Goal: Task Accomplishment & Management: Manage account settings

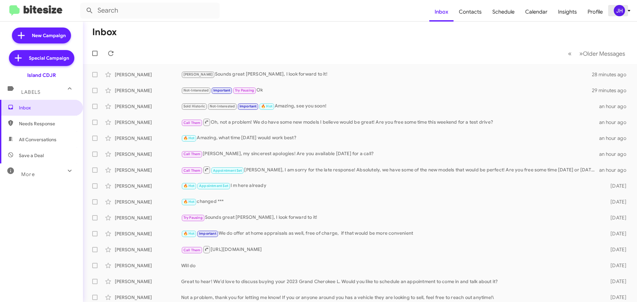
click at [621, 12] on div "JH" at bounding box center [619, 10] width 11 height 11
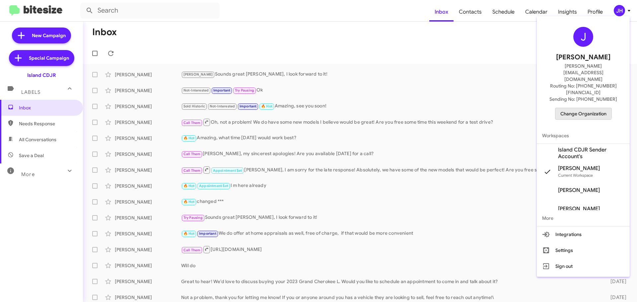
click at [572, 108] on span "Change Organization" at bounding box center [583, 113] width 46 height 11
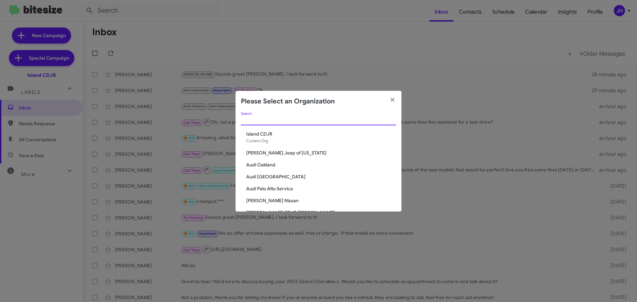
click at [270, 122] on input "Search" at bounding box center [318, 120] width 155 height 5
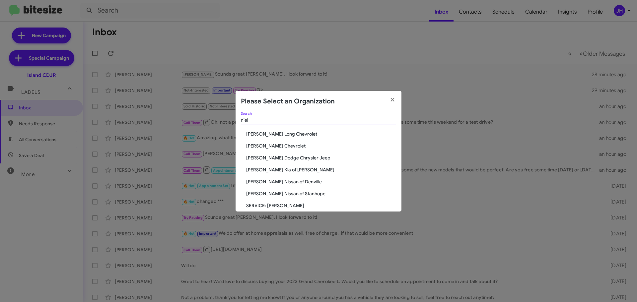
type input "niel"
click at [268, 148] on span "[PERSON_NAME] Chevrolet" at bounding box center [321, 146] width 150 height 7
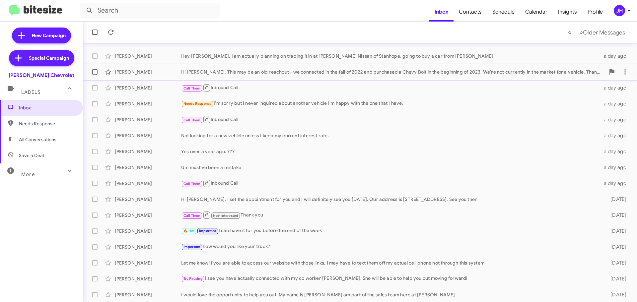
scroll to position [83, 0]
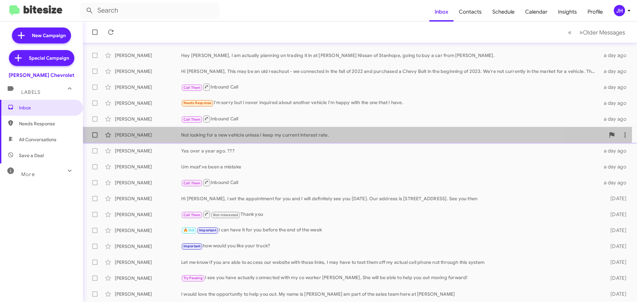
click at [261, 133] on div "Not looking for a new vehicle unless I keep my current interest rate." at bounding box center [393, 135] width 424 height 7
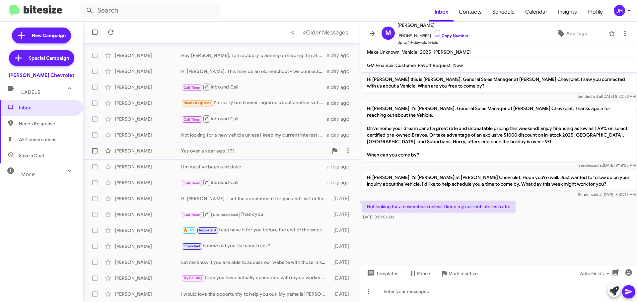
click at [254, 151] on div "Yes over a year ago. ???" at bounding box center [254, 151] width 147 height 7
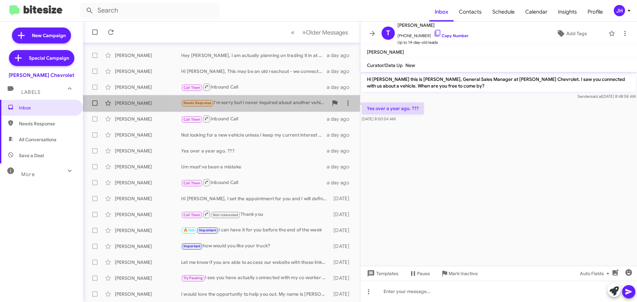
click at [250, 105] on div "Needs Response I'm sorry but I never inquired about another vehicle I'm happy w…" at bounding box center [254, 103] width 147 height 8
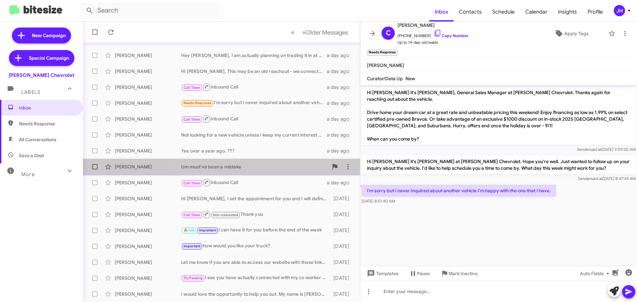
click at [243, 161] on div "Anthony Quarto Um must've been a mistake a day ago" at bounding box center [221, 166] width 266 height 13
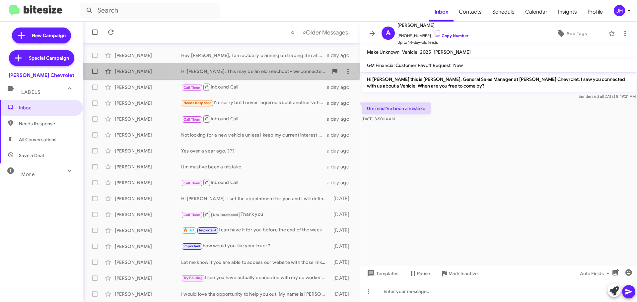
click at [263, 74] on div "Hi [PERSON_NAME], This may be an old reachout - we connected in the fall of 202…" at bounding box center [254, 71] width 147 height 7
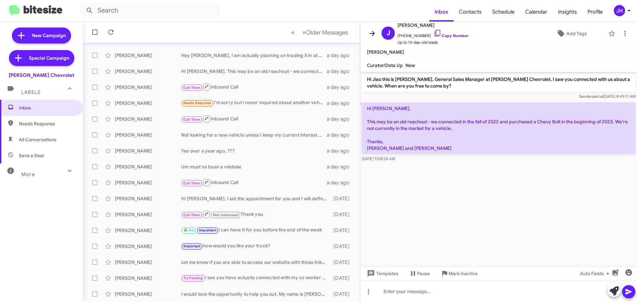
click at [375, 36] on icon at bounding box center [372, 34] width 8 height 8
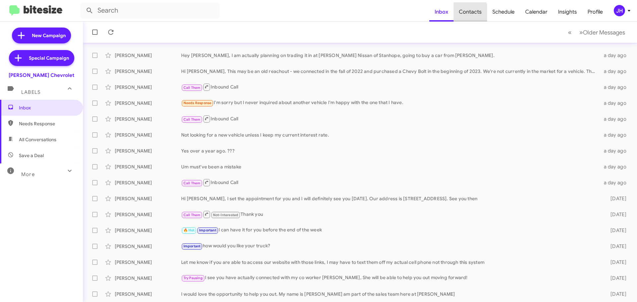
click at [469, 16] on span "Contacts" at bounding box center [471, 11] width 34 height 19
type input "in:groups"
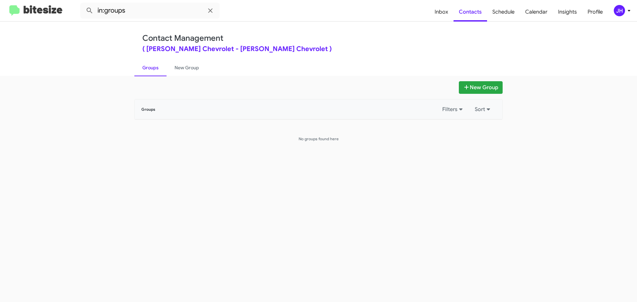
click at [618, 12] on div "JH" at bounding box center [619, 10] width 11 height 11
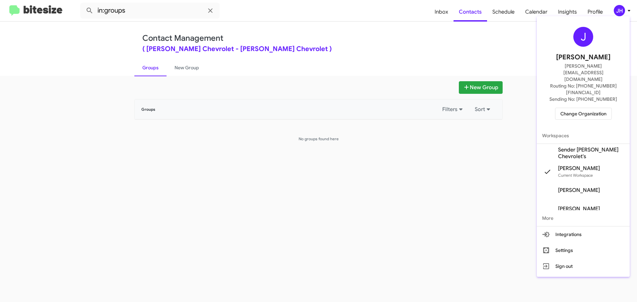
click at [589, 147] on span "Sender Nielsen Chevrolet's" at bounding box center [591, 153] width 66 height 13
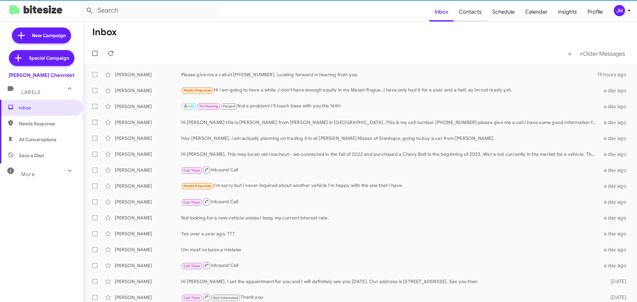
click at [468, 10] on span "Contacts" at bounding box center [471, 11] width 34 height 19
type input "in:groups"
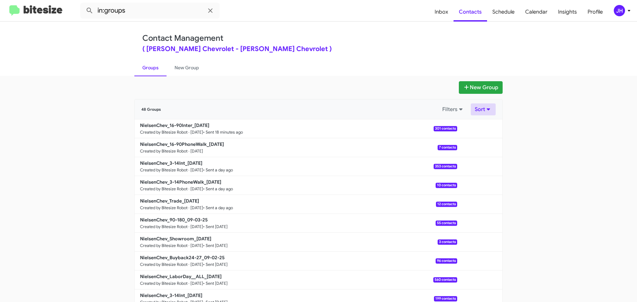
click at [477, 107] on button "Sort" at bounding box center [483, 110] width 25 height 12
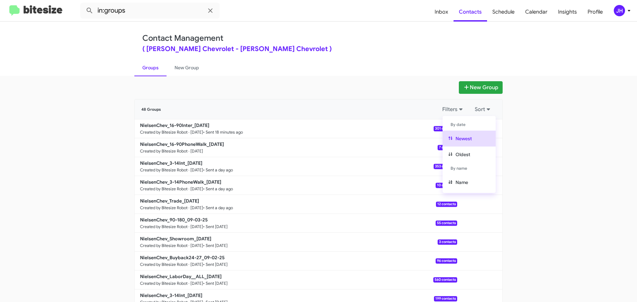
click at [461, 190] on ul "By date Newest Oldest By name Name" at bounding box center [469, 154] width 53 height 77
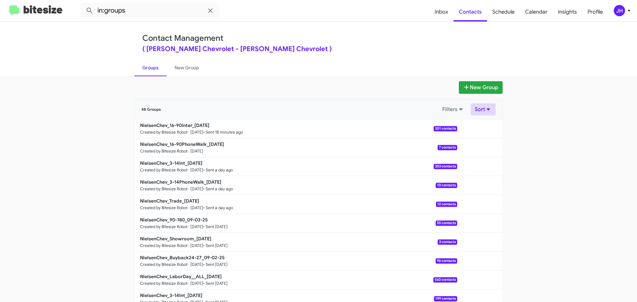
click at [483, 112] on button "Sort" at bounding box center [483, 110] width 25 height 12
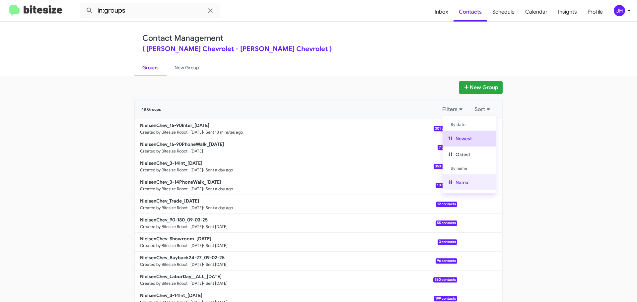
click at [466, 184] on button "Name" at bounding box center [469, 183] width 53 height 16
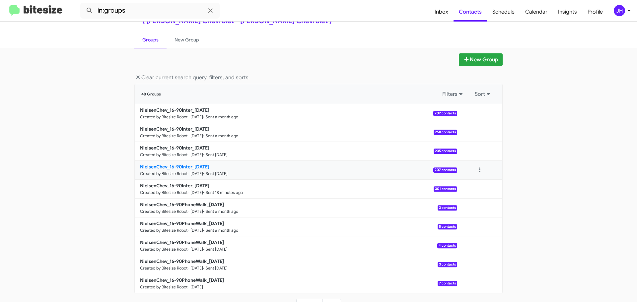
scroll to position [36, 0]
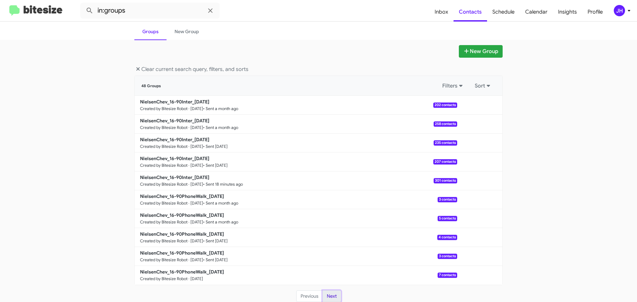
click at [326, 293] on button "Next" at bounding box center [331, 297] width 19 height 12
click at [302, 296] on button "Previous" at bounding box center [309, 297] width 27 height 12
click at [450, 10] on span "Inbox" at bounding box center [441, 11] width 24 height 19
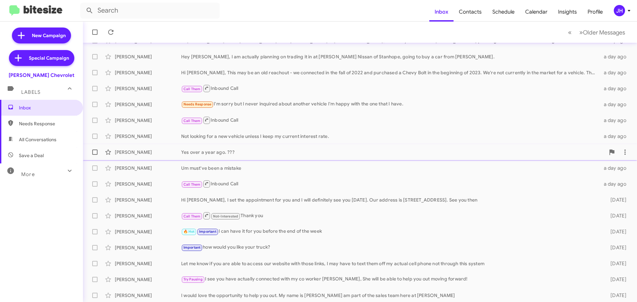
scroll to position [83, 0]
click at [291, 291] on div "I would love the opportunity to help you out. My name is [PERSON_NAME] am part …" at bounding box center [393, 294] width 424 height 7
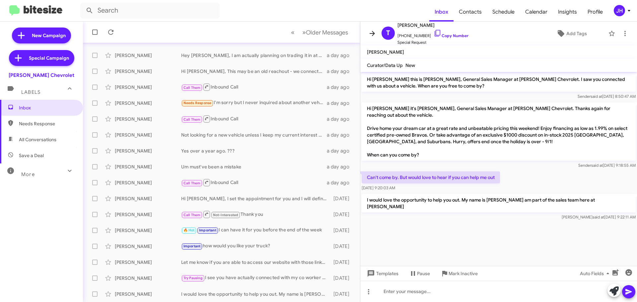
click at [371, 32] on icon at bounding box center [372, 34] width 8 height 8
